Goal: Check status: Check status

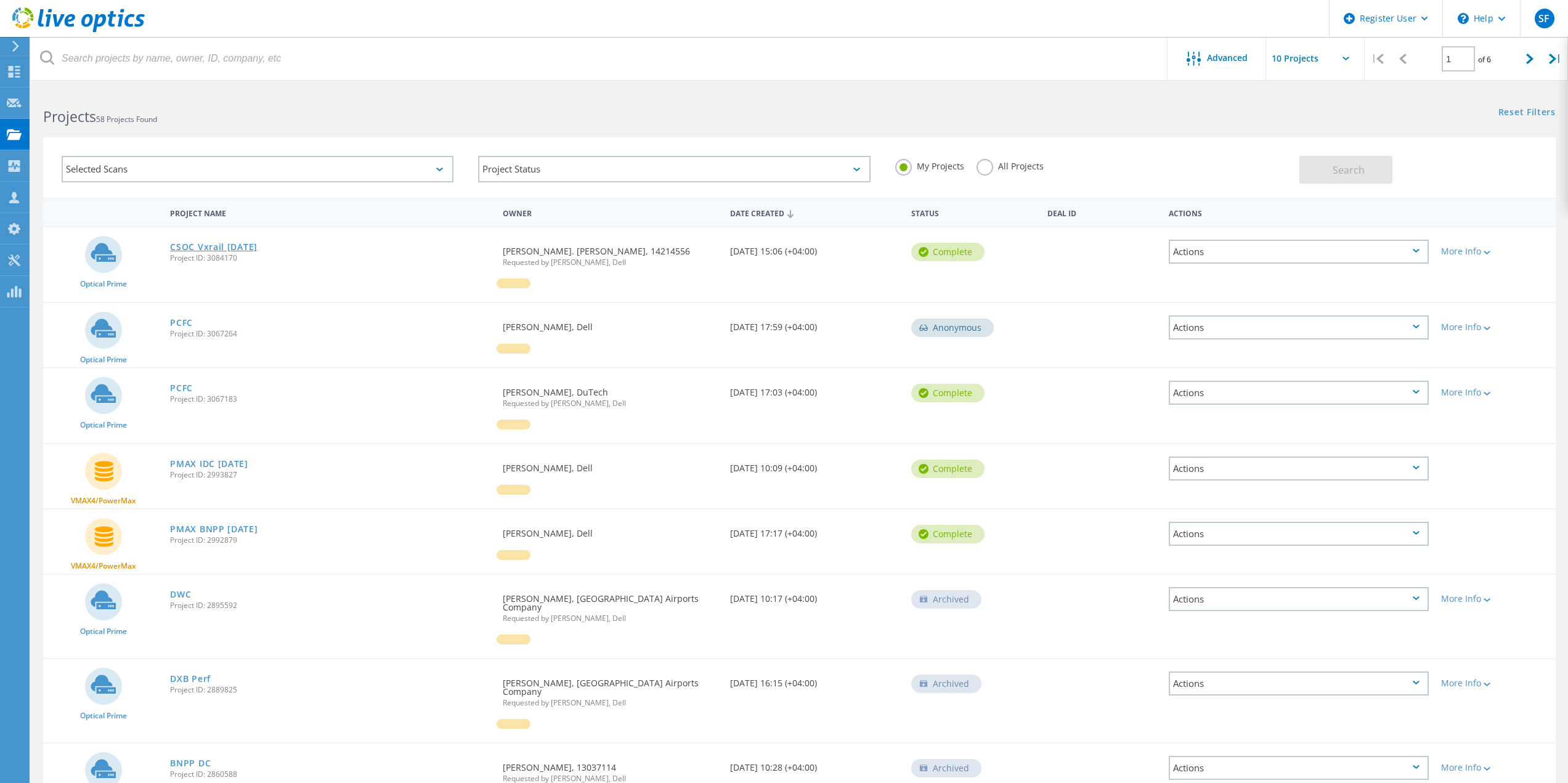
click at [223, 243] on link "CSOC Vxrail [DATE]" at bounding box center [214, 247] width 87 height 9
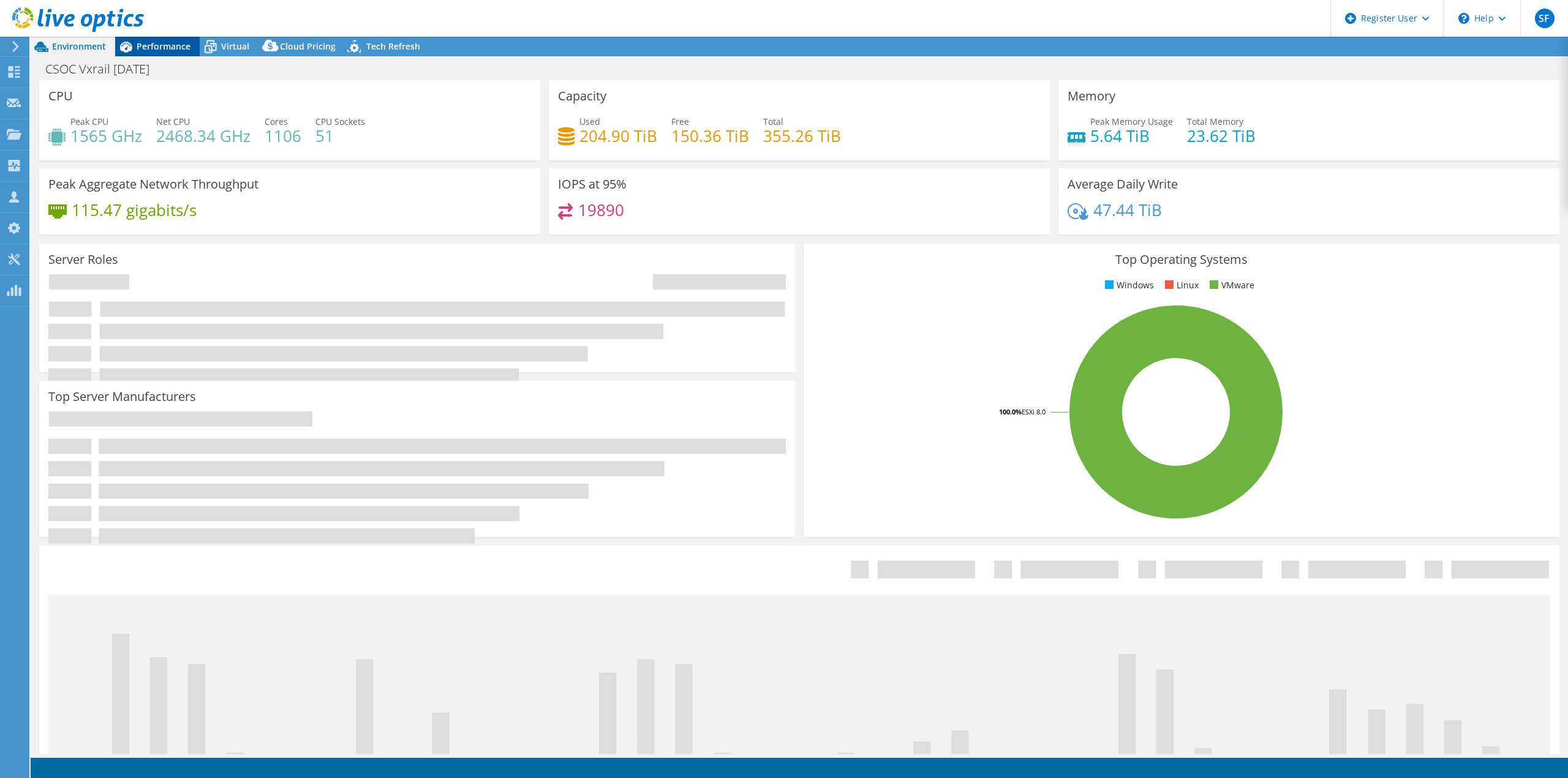
click at [171, 44] on span "Performance" at bounding box center [163, 46] width 54 height 12
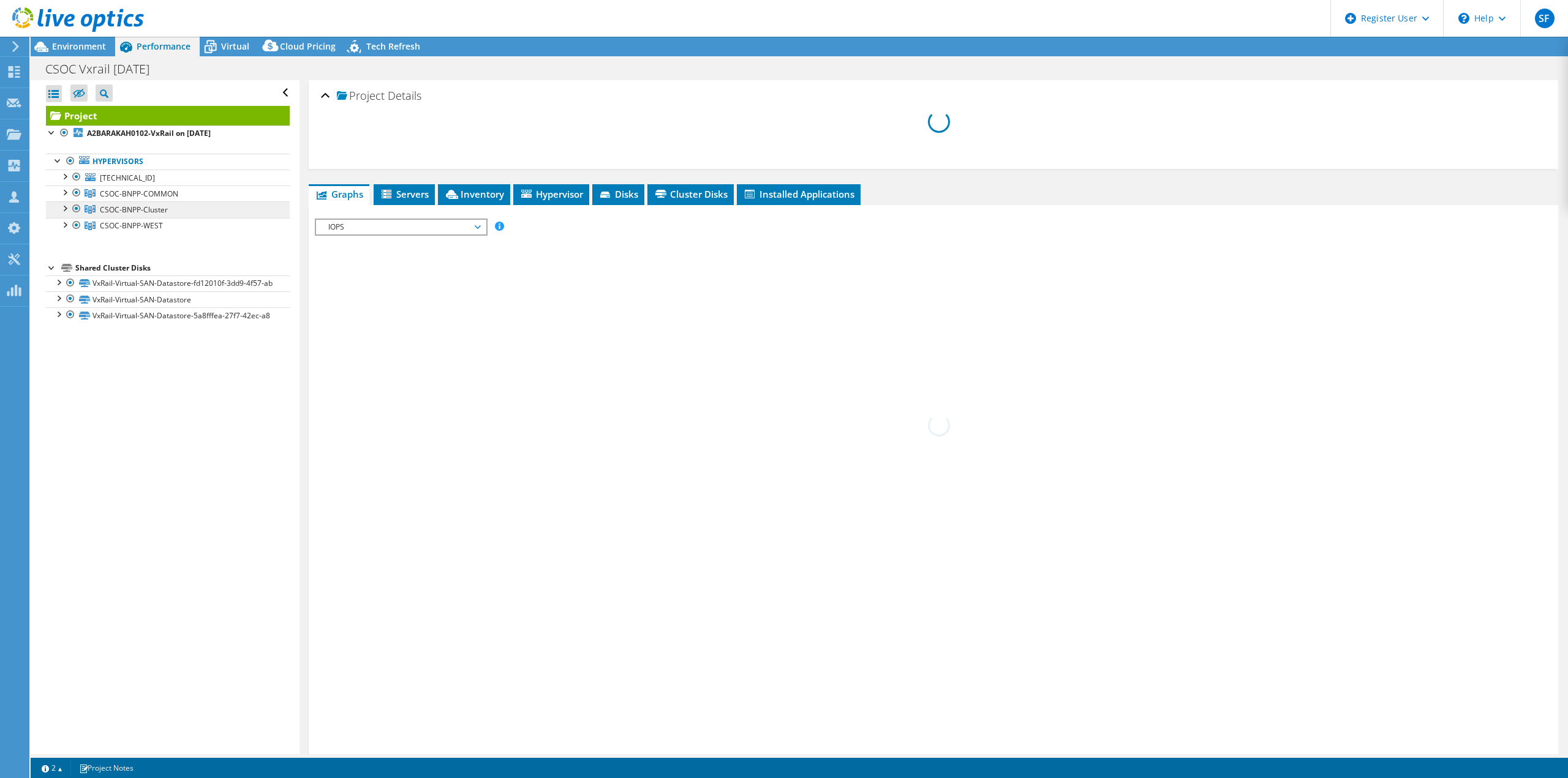
click at [135, 208] on span "CSOC-BNPP-Cluster" at bounding box center [133, 210] width 68 height 11
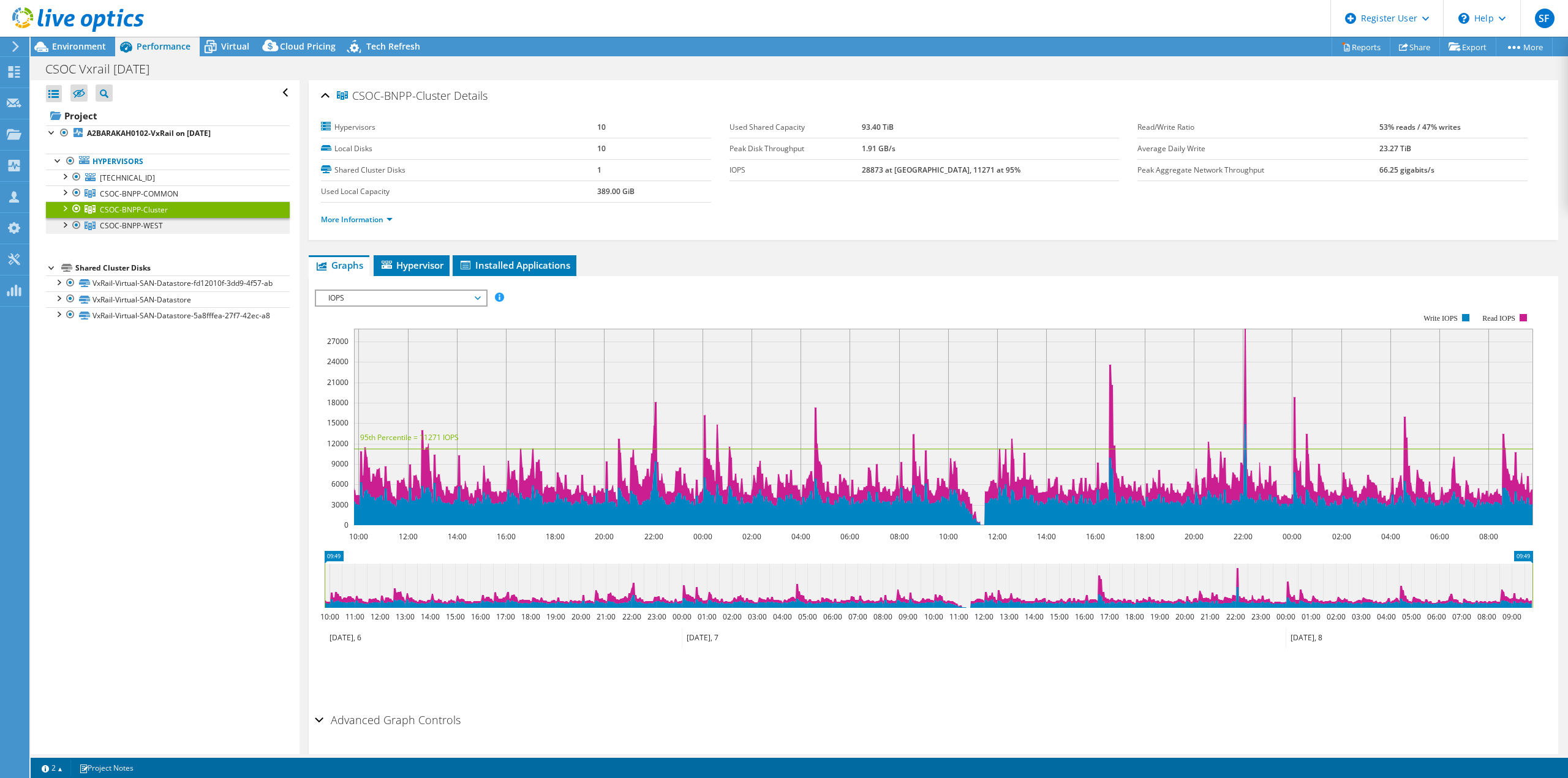
click at [140, 227] on span "CSOC-BNPP-WEST" at bounding box center [131, 226] width 63 height 11
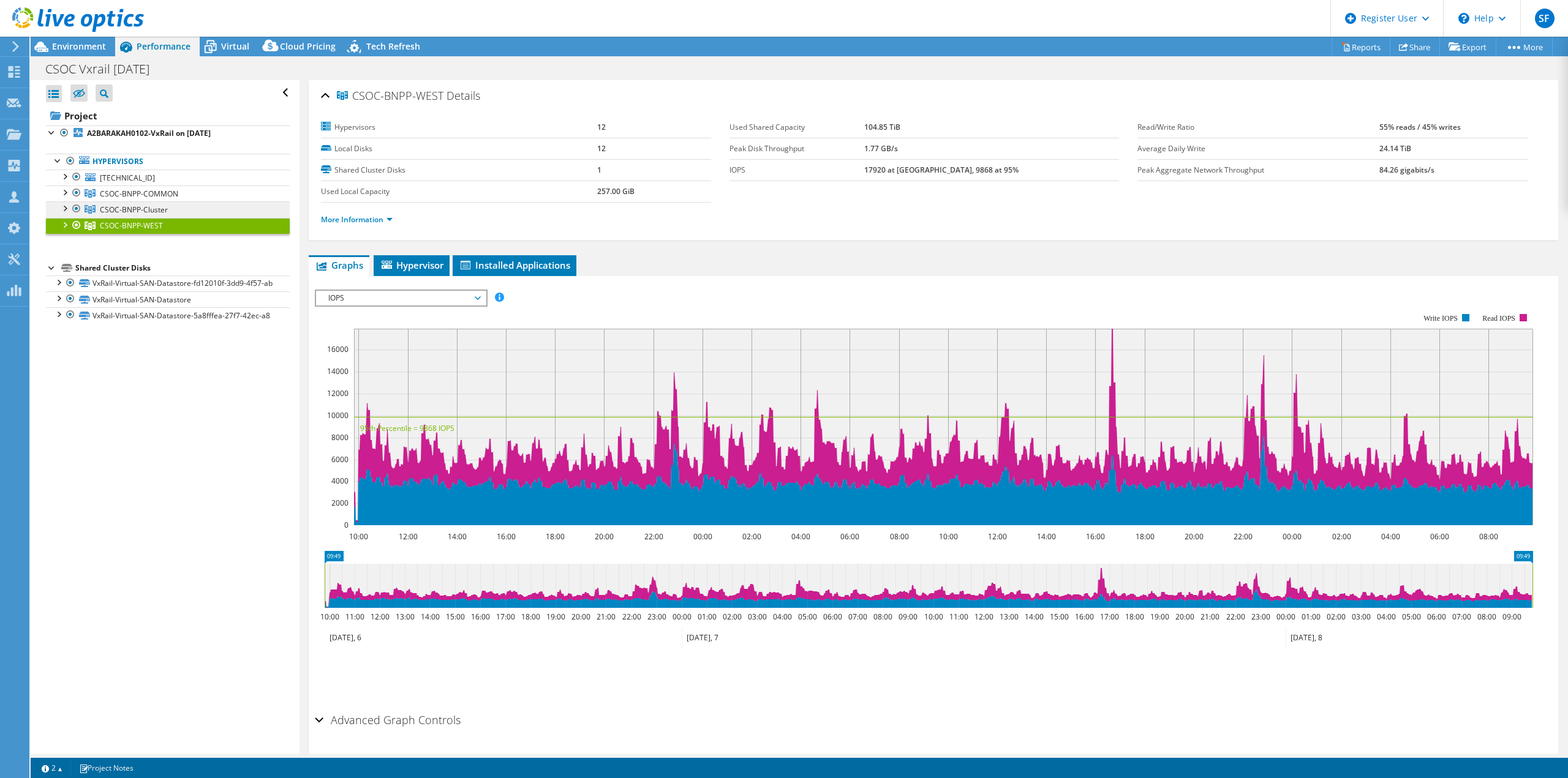
click at [154, 212] on span "CSOC-BNPP-Cluster" at bounding box center [133, 210] width 68 height 11
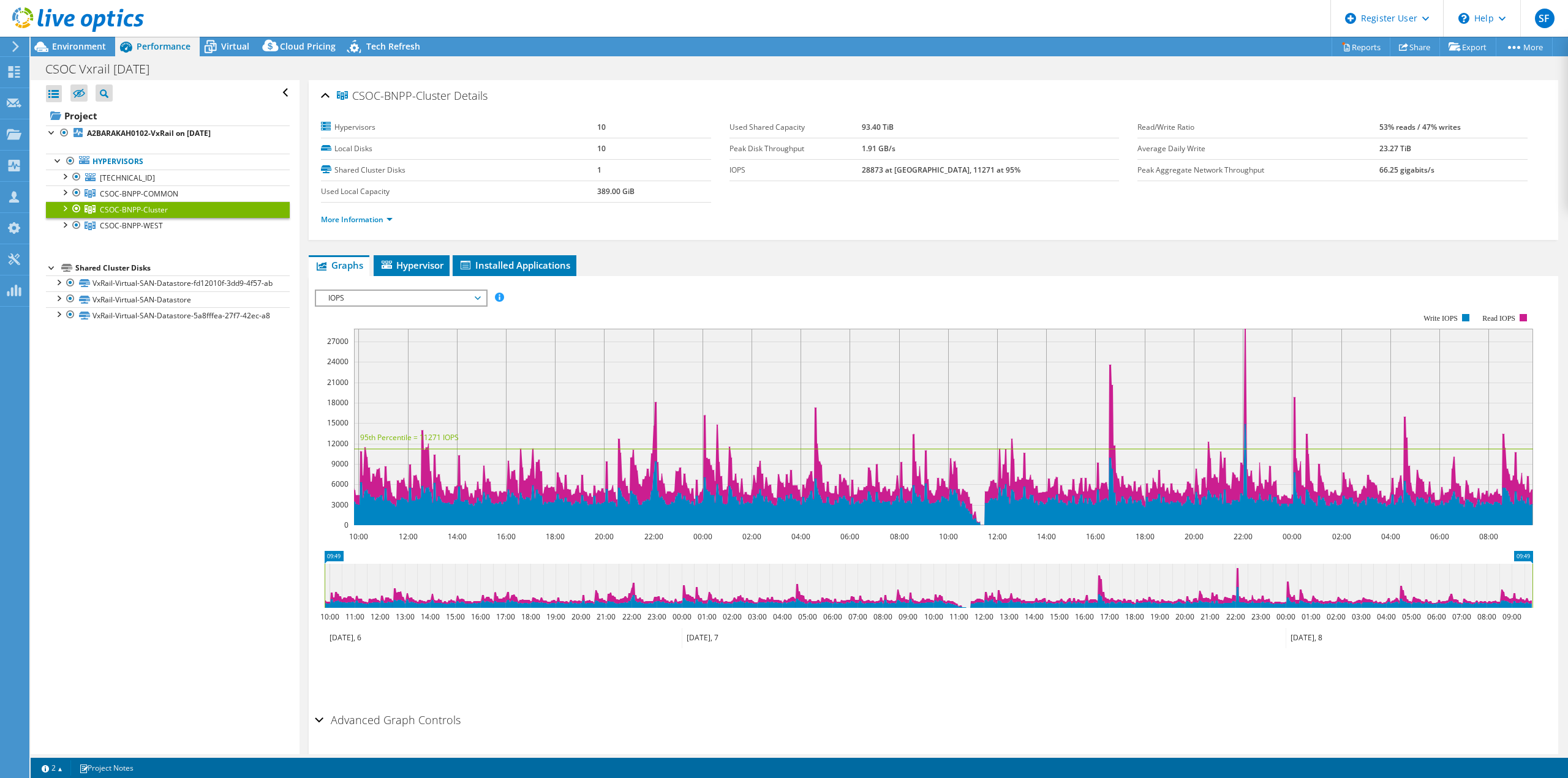
click at [60, 212] on div at bounding box center [64, 208] width 12 height 12
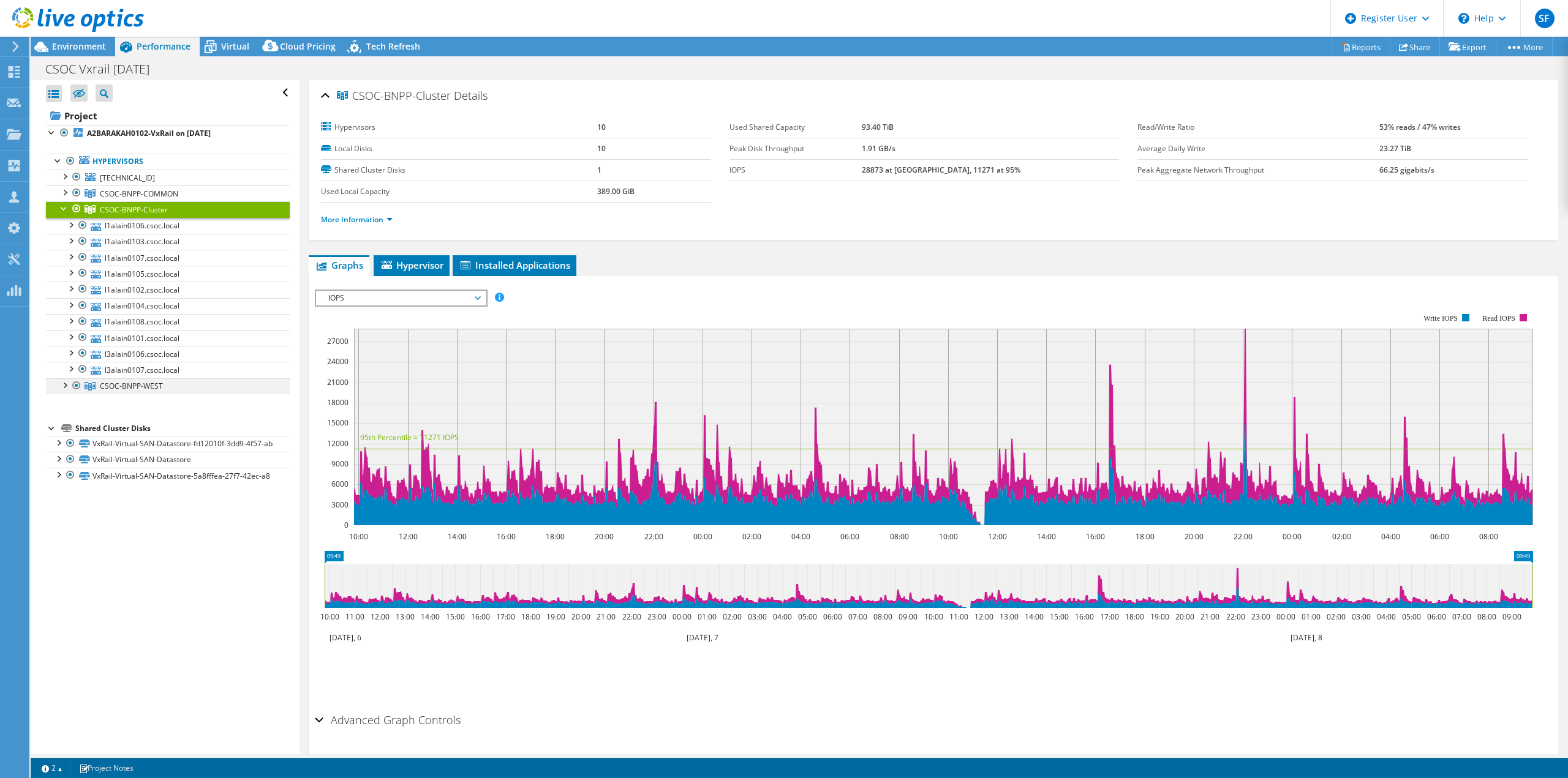
click at [68, 387] on div at bounding box center [64, 385] width 12 height 12
